Goal: Task Accomplishment & Management: Manage account settings

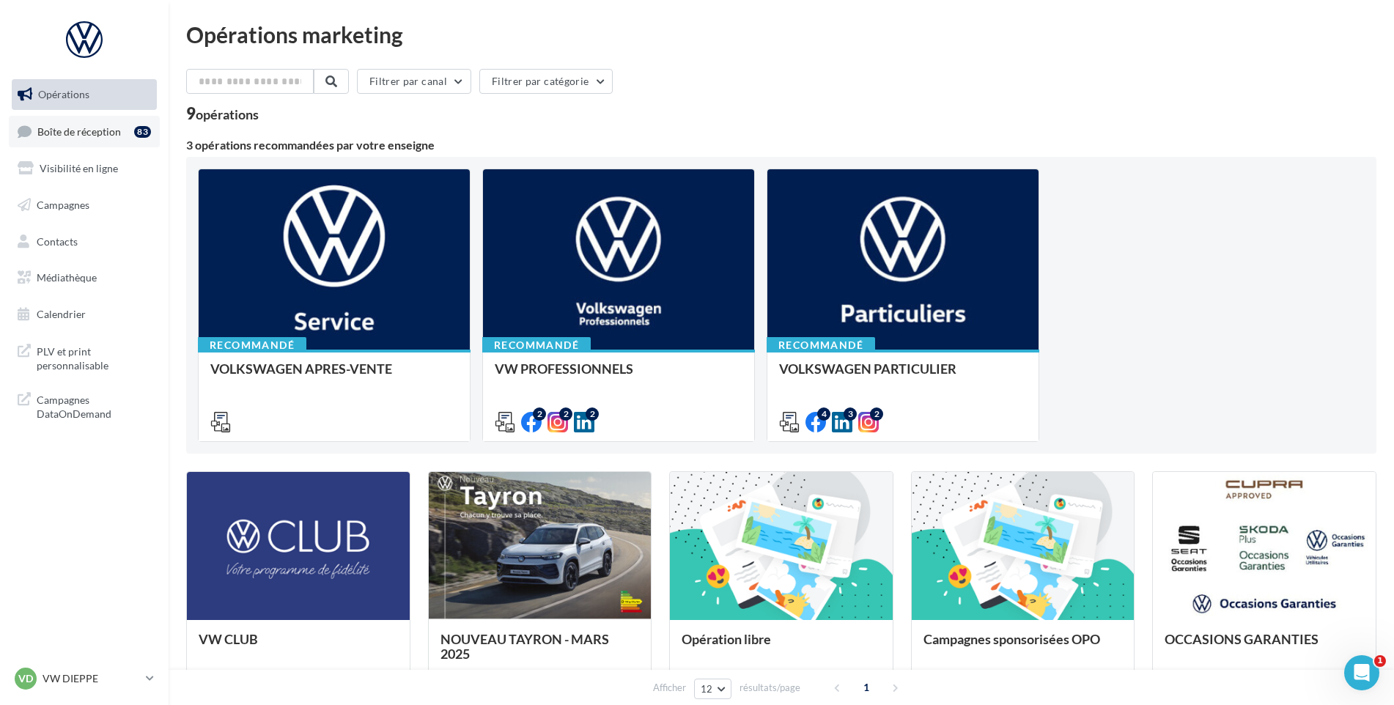
click at [43, 139] on link "Boîte de réception 83" at bounding box center [84, 132] width 151 height 32
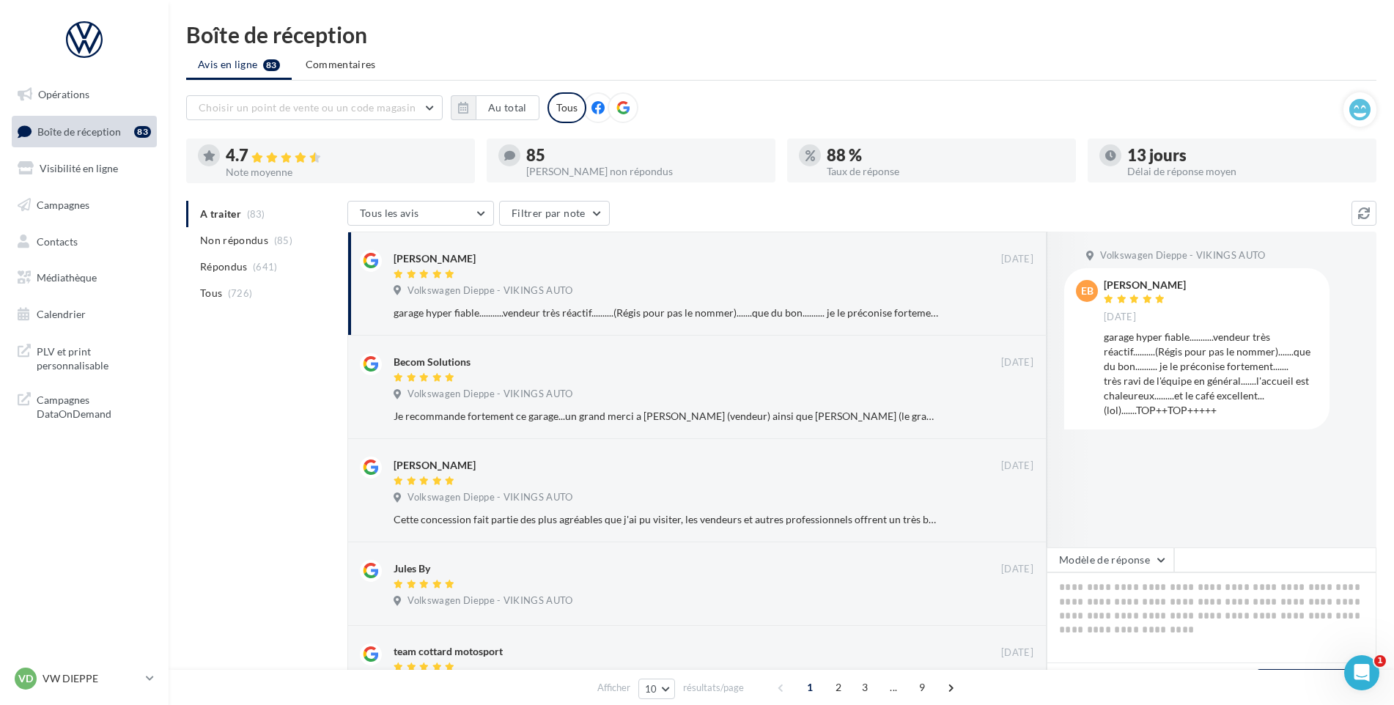
click at [128, 664] on nav "Opérations Boîte de réception 83 Visibilité en ligne Campagnes Contacts Médiath…" at bounding box center [84, 352] width 169 height 705
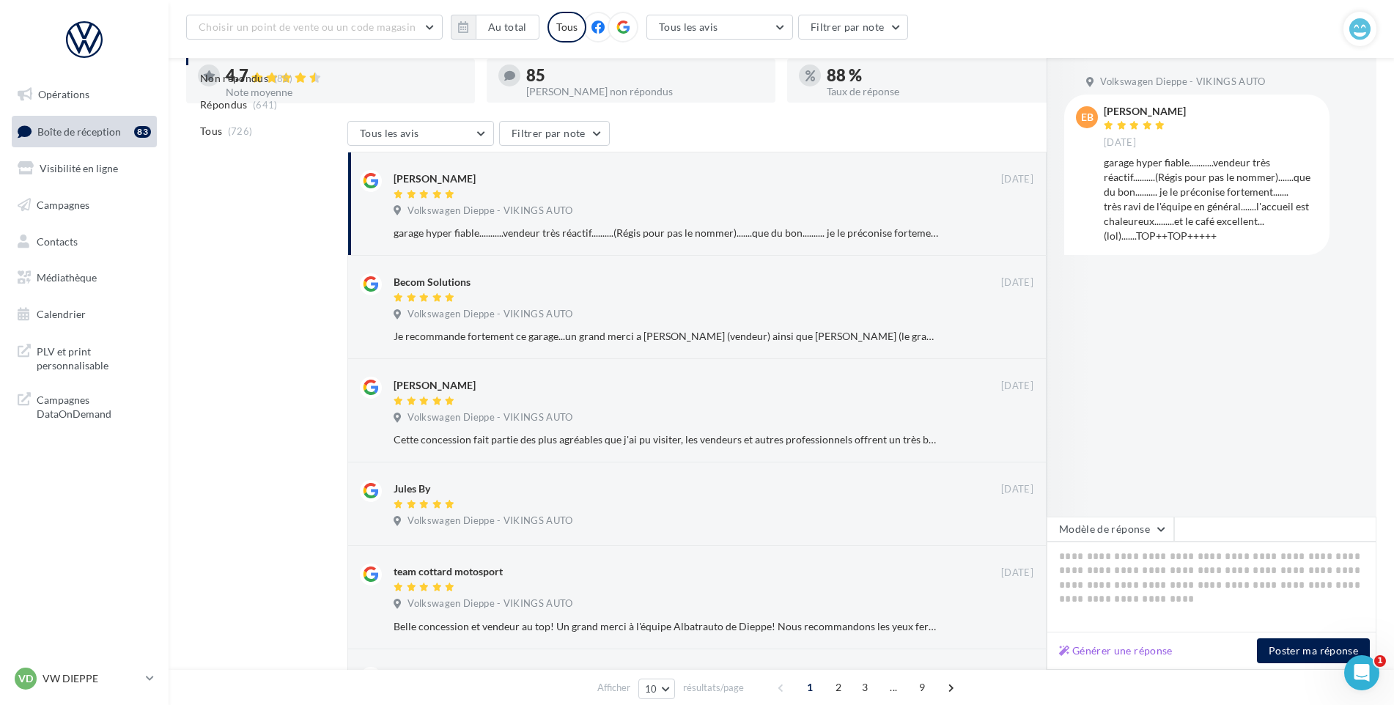
scroll to position [305, 0]
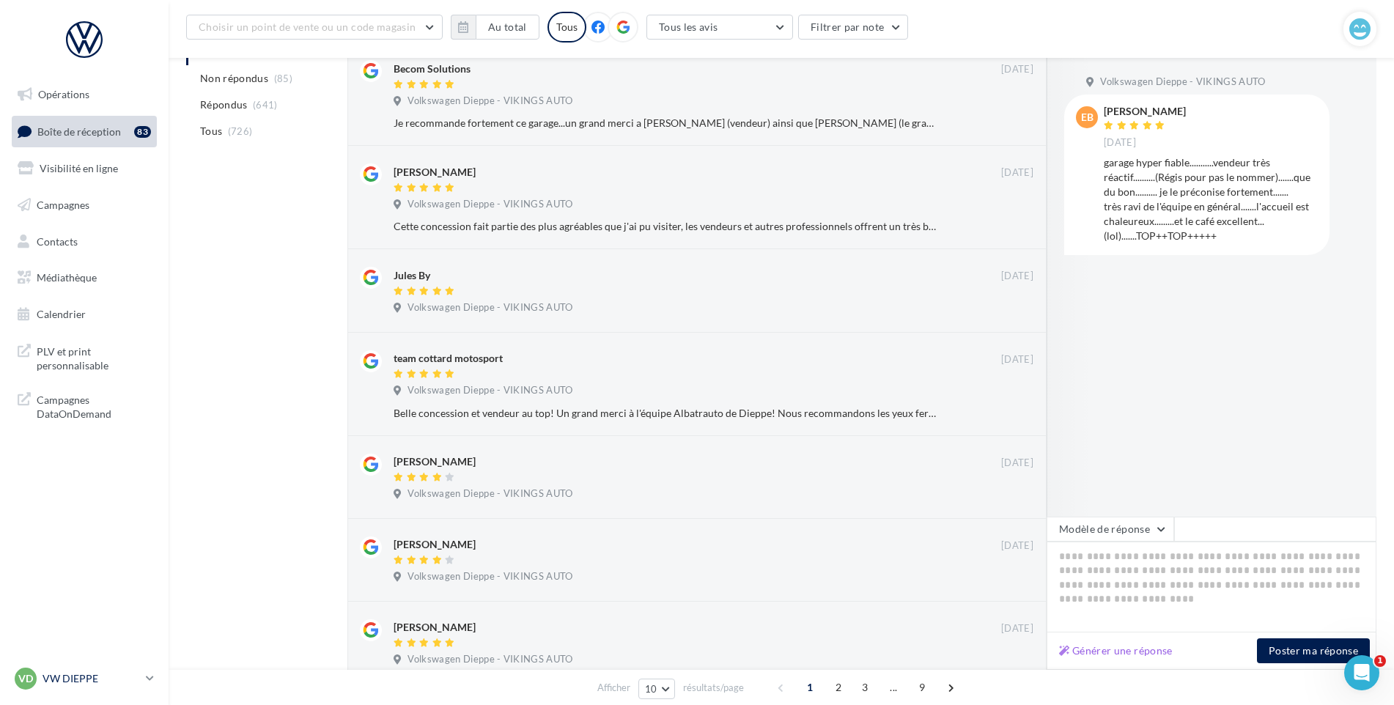
click at [80, 676] on p "VW DIEPPE" at bounding box center [91, 678] width 97 height 15
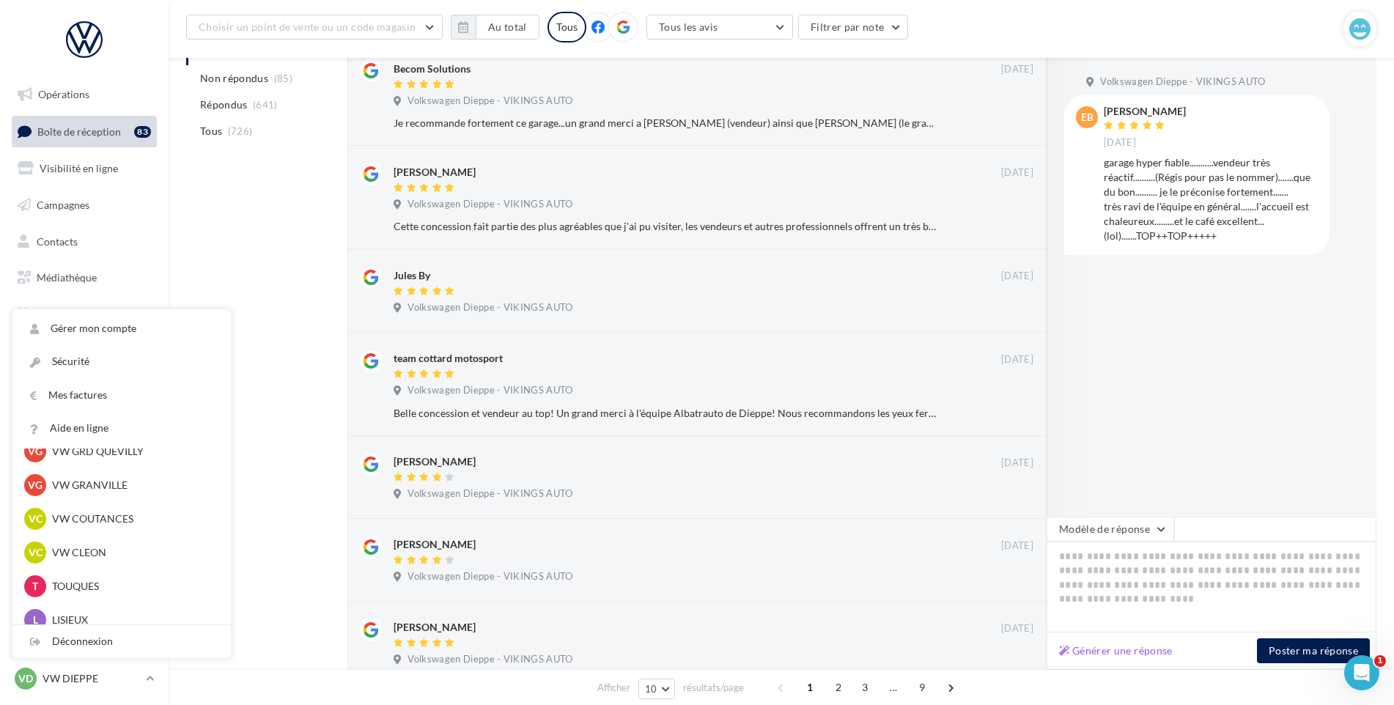
scroll to position [367, 0]
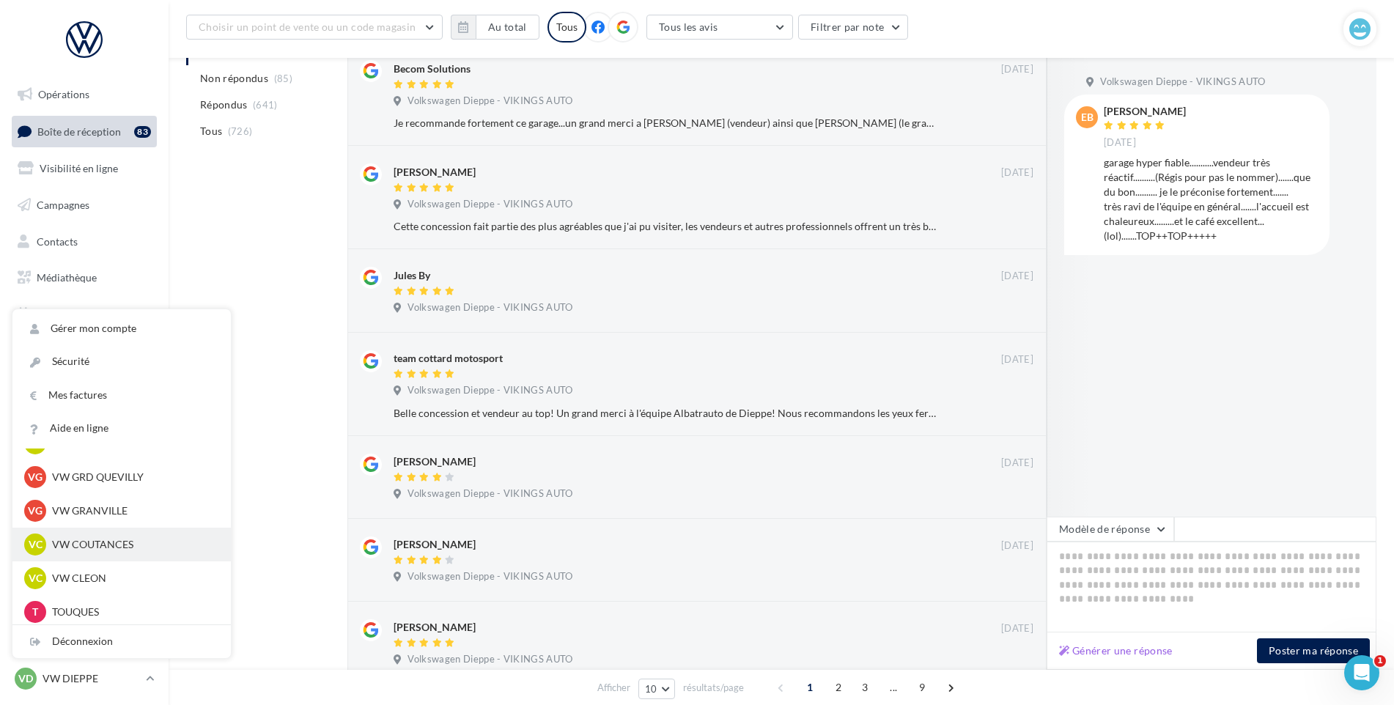
click at [108, 546] on p "VW COUTANCES" at bounding box center [132, 544] width 161 height 15
